Goal: Understand process/instructions: Learn how to perform a task or action

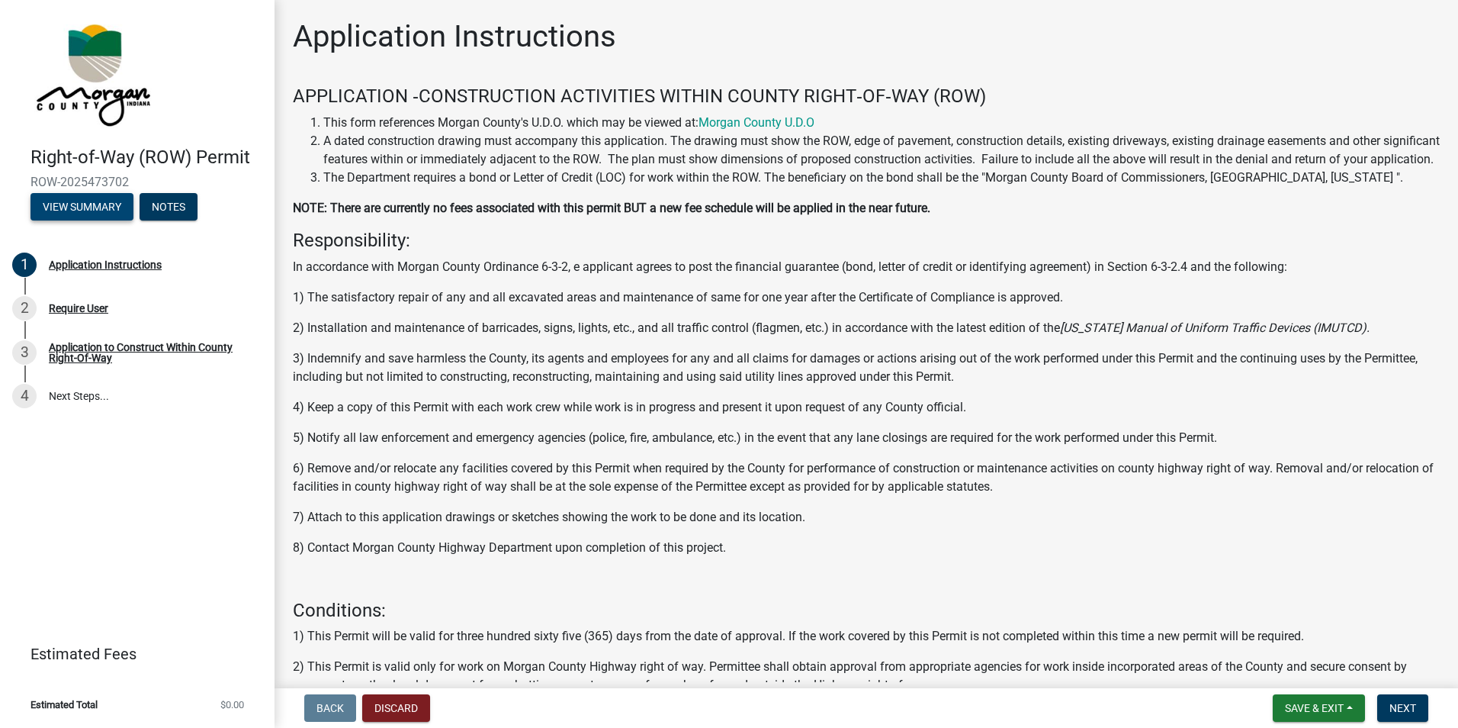
click at [95, 214] on button "View Summary" at bounding box center [82, 206] width 103 height 27
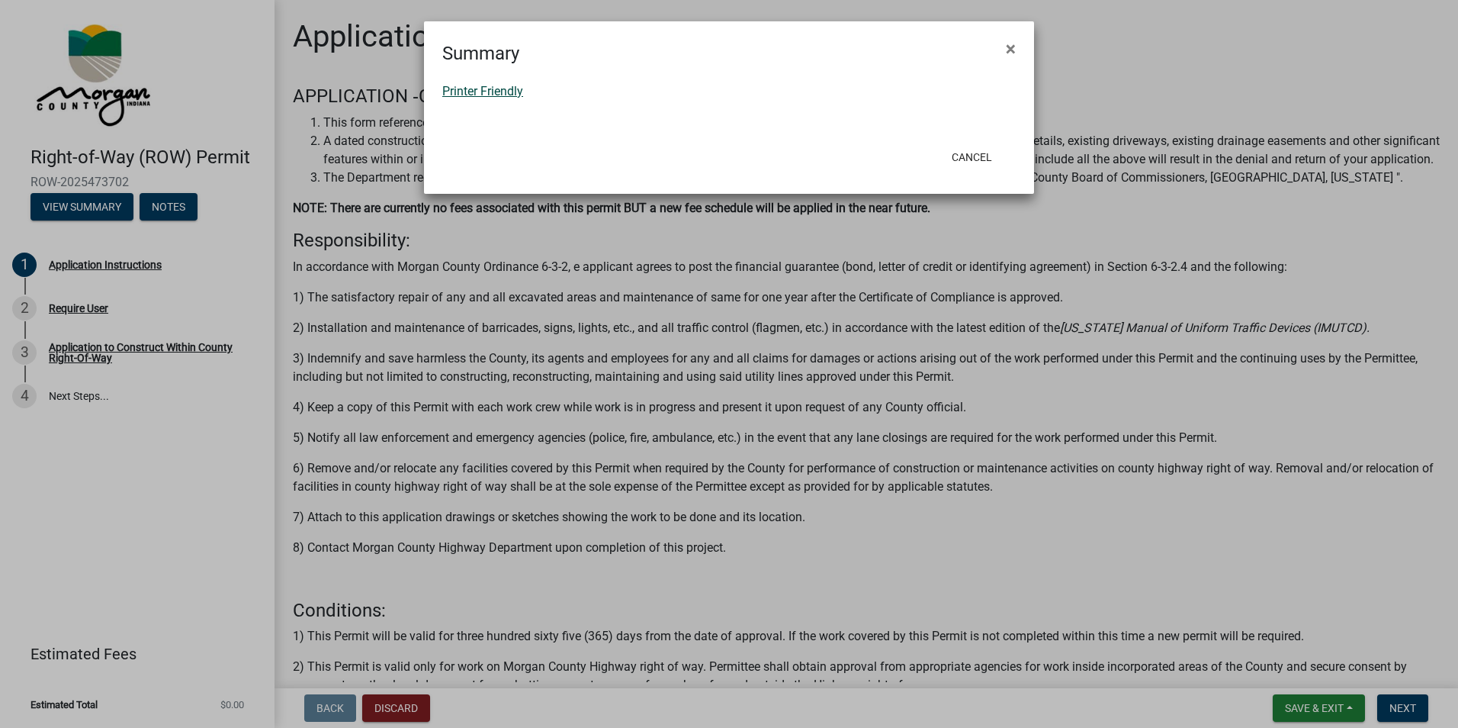
click at [497, 89] on link "Printer Friendly" at bounding box center [482, 91] width 81 height 14
click at [1017, 42] on button "×" at bounding box center [1011, 48] width 34 height 43
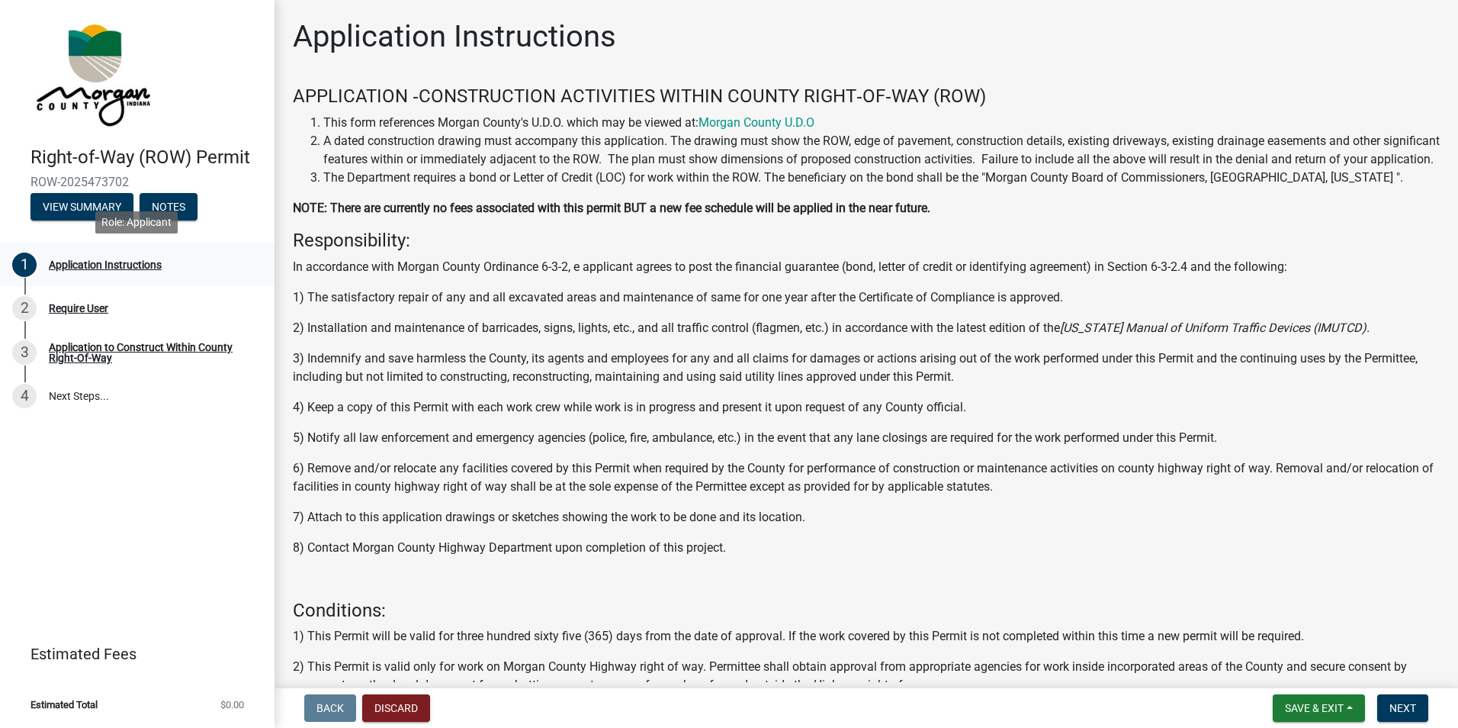
click at [153, 259] on div "Application Instructions" at bounding box center [105, 264] width 113 height 11
